Goal: Check status: Check status

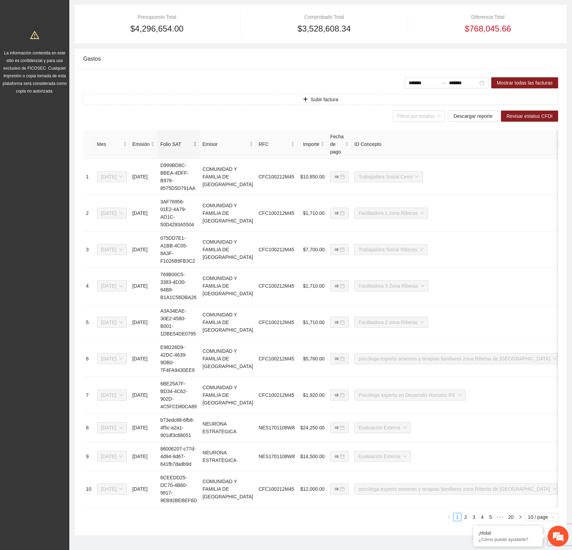
scroll to position [11, 0]
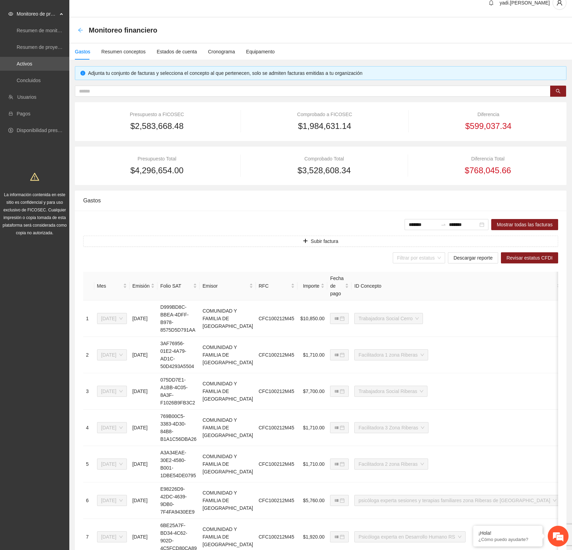
click at [82, 29] on icon "arrow-left" at bounding box center [81, 30] width 6 height 6
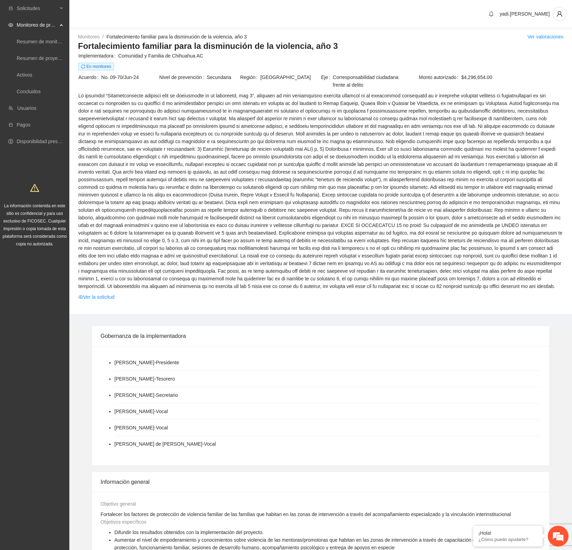
click at [512, 178] on span at bounding box center [320, 191] width 485 height 198
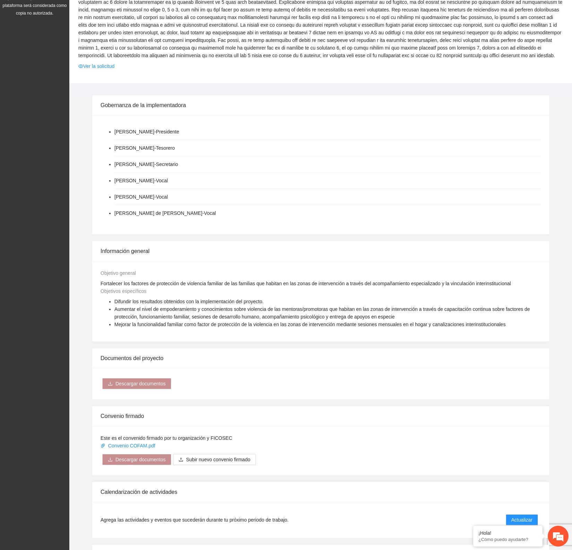
scroll to position [390, 0]
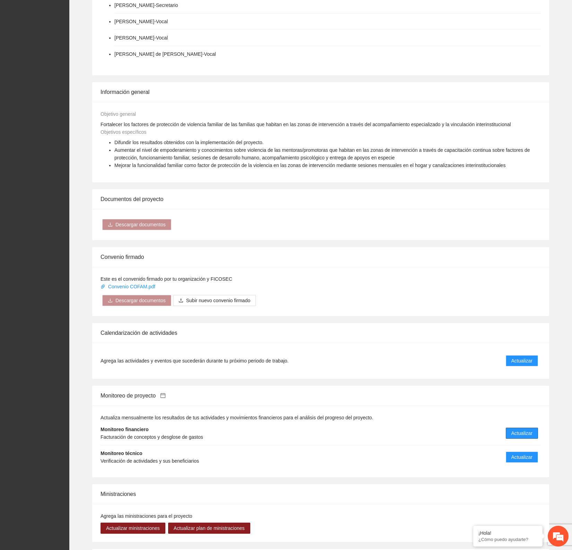
click at [525, 431] on span "Actualizar" at bounding box center [522, 434] width 21 height 8
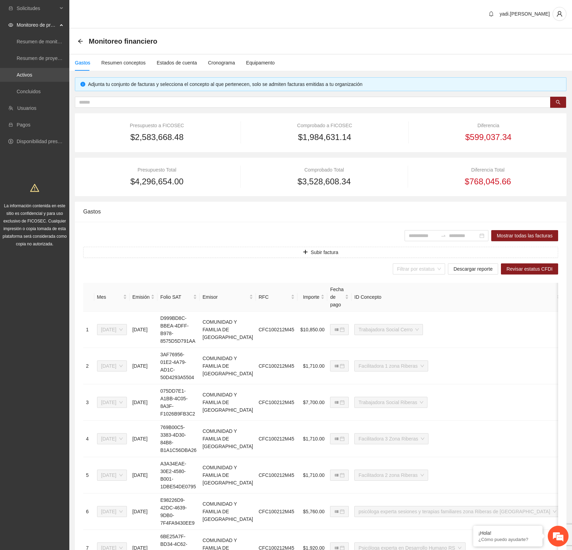
click at [31, 74] on link "Activos" at bounding box center [25, 75] width 16 height 6
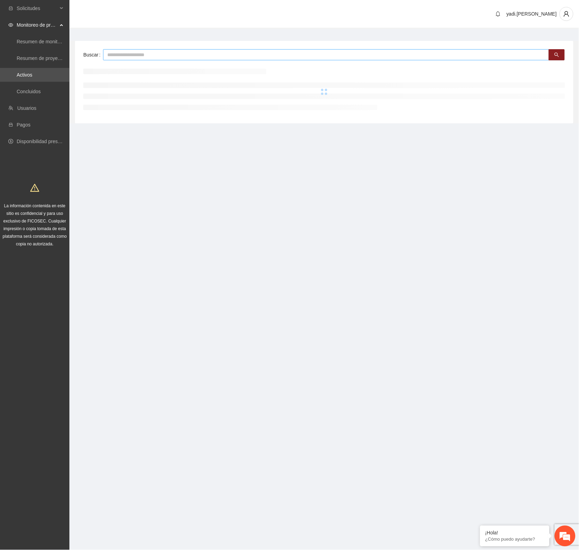
click at [152, 56] on input "text" at bounding box center [326, 54] width 446 height 11
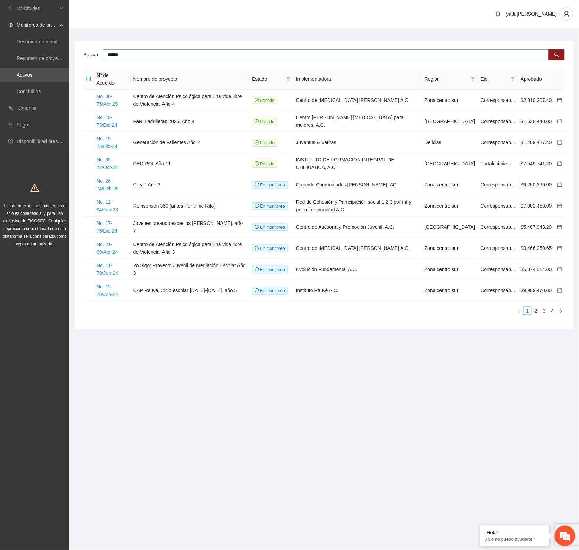
type input "******"
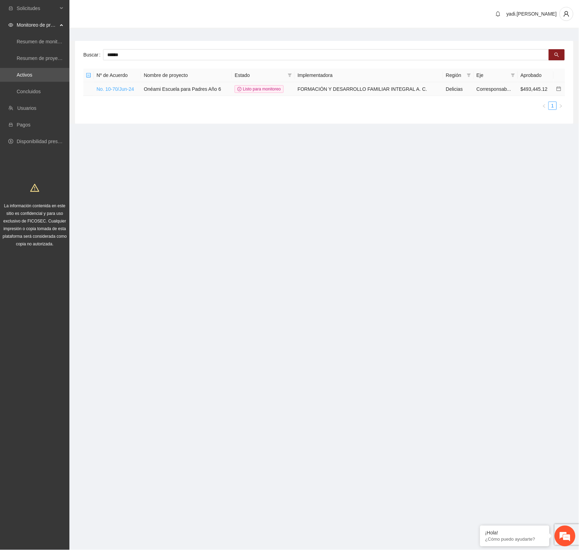
click at [123, 89] on link "No. 10-70/Jun-24" at bounding box center [114, 89] width 37 height 6
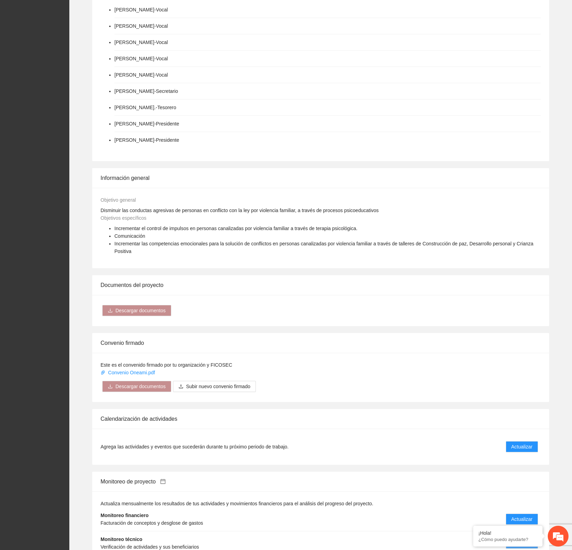
scroll to position [477, 0]
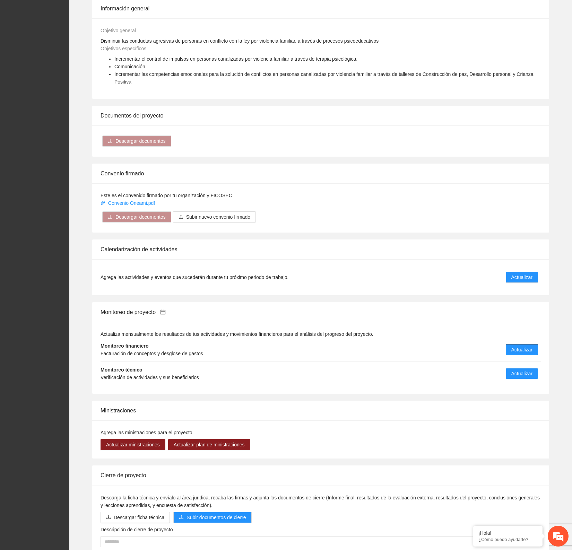
click at [515, 346] on span "Actualizar" at bounding box center [522, 350] width 21 height 8
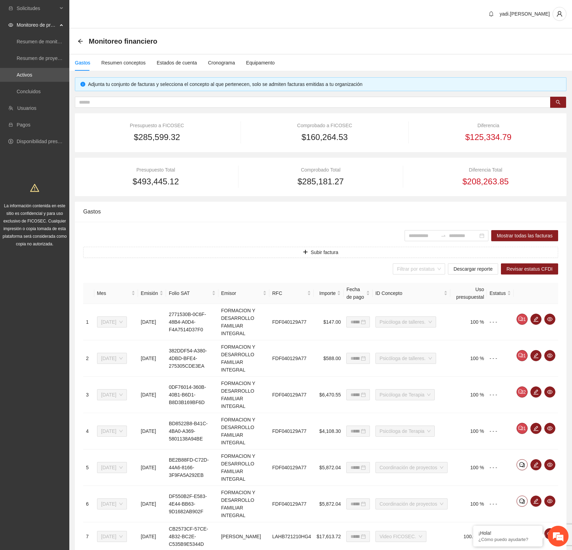
click at [346, 172] on div "Comprobado Total" at bounding box center [320, 170] width 145 height 8
drag, startPoint x: 346, startPoint y: 183, endPoint x: 290, endPoint y: 186, distance: 55.6
click at [290, 186] on div "$285,181.27" at bounding box center [320, 181] width 145 height 13
copy span "$285,181.27"
click at [106, 59] on div "Resumen conceptos" at bounding box center [123, 63] width 44 height 8
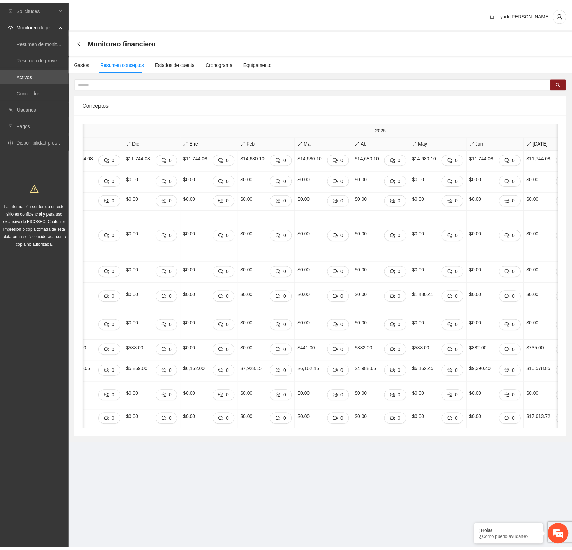
scroll to position [0, 268]
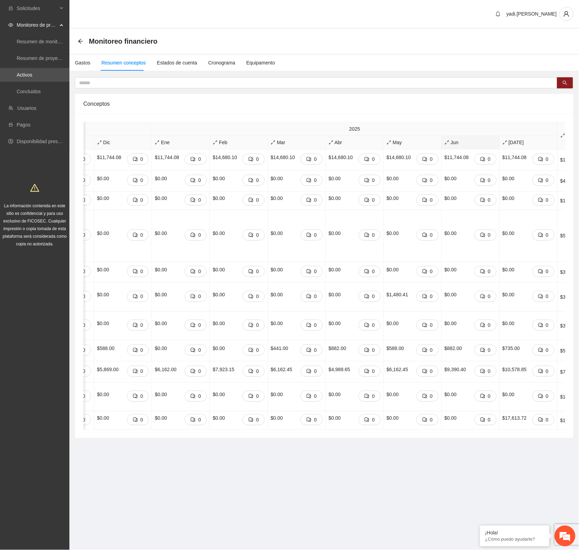
click at [444, 140] on span "Jun" at bounding box center [470, 143] width 52 height 8
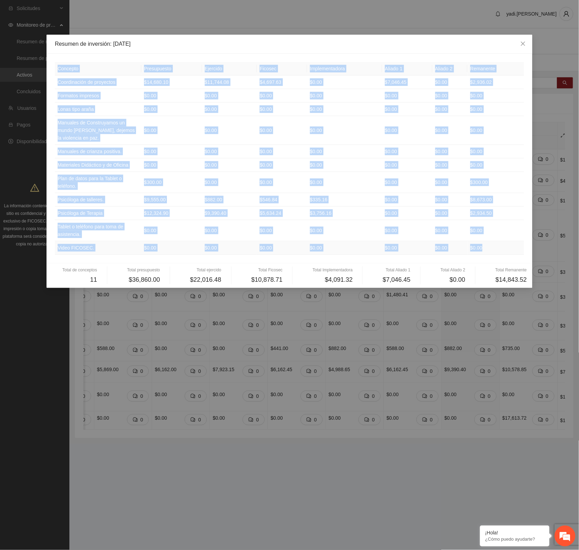
drag, startPoint x: 58, startPoint y: 66, endPoint x: 482, endPoint y: 259, distance: 466.8
click at [482, 255] on table "Concepto Presupuesto Ejercido Ficosec Implementadora Aliado 1 Aliado 2 Remanent…" at bounding box center [289, 158] width 469 height 193
copy table "Concepto Presupuesto Ejercido Ficosec Implementadora Aliado 1 Aliado 2 Remanent…"
click at [523, 40] on span "Close" at bounding box center [522, 44] width 19 height 19
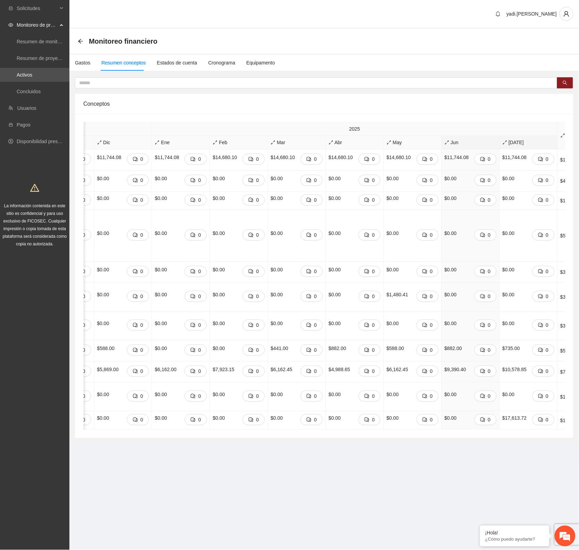
click at [502, 143] on span "[DATE]" at bounding box center [528, 143] width 52 height 8
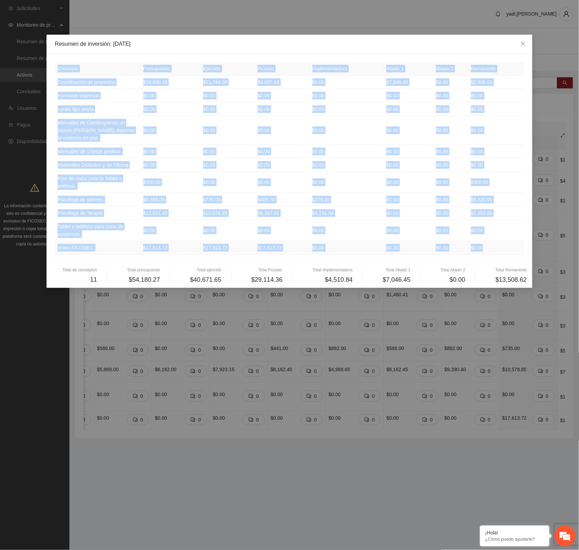
drag, startPoint x: 57, startPoint y: 69, endPoint x: 496, endPoint y: 255, distance: 476.9
click at [496, 255] on table "Concepto Presupuesto Ejercido Ficosec Implementadora Aliado 1 Aliado 2 Remanent…" at bounding box center [289, 158] width 469 height 193
copy table "Concepto Presupuesto Ejercido Ficosec Implementadora Aliado 1 Aliado 2 Remanent…"
click at [521, 44] on icon "close" at bounding box center [523, 44] width 6 height 6
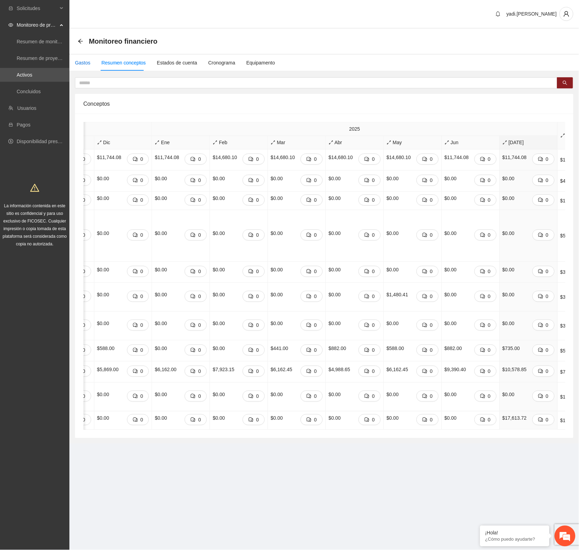
click at [82, 59] on div "Gastos" at bounding box center [82, 63] width 15 height 8
